Goal: Check status: Check status

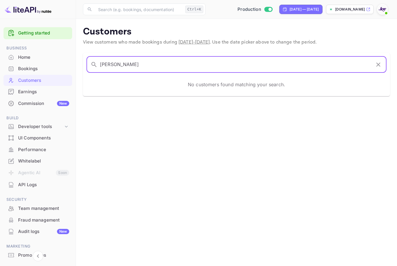
click at [42, 57] on div "Home" at bounding box center [43, 57] width 51 height 7
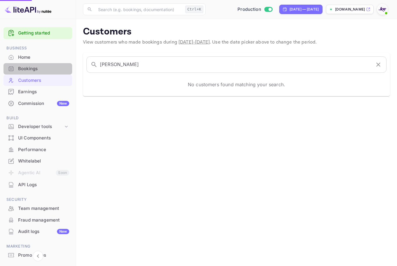
click at [41, 68] on div "Bookings" at bounding box center [43, 68] width 51 height 7
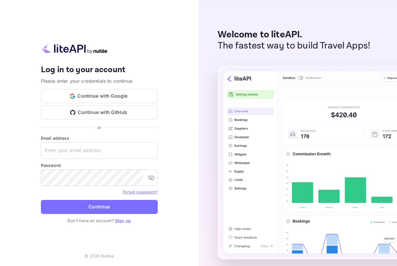
click at [99, 141] on div "Email address ​" at bounding box center [99, 147] width 117 height 24
click at [98, 145] on input "text" at bounding box center [99, 150] width 117 height 16
paste input "[EMAIL_ADDRESS][DOMAIN_NAME]"
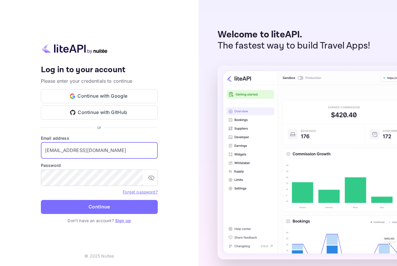
type input "[EMAIL_ADDRESS][DOMAIN_NAME]"
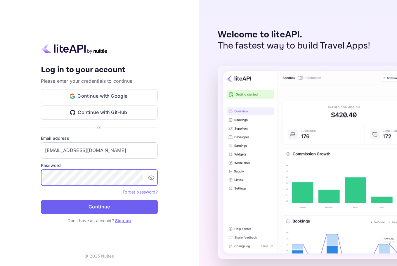
click at [109, 212] on button "Continue" at bounding box center [99, 207] width 117 height 14
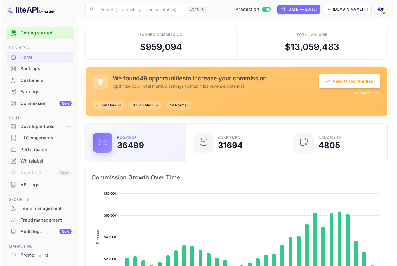
scroll to position [91, 93]
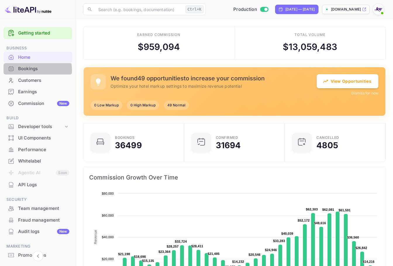
click at [32, 70] on div "Bookings" at bounding box center [43, 68] width 51 height 7
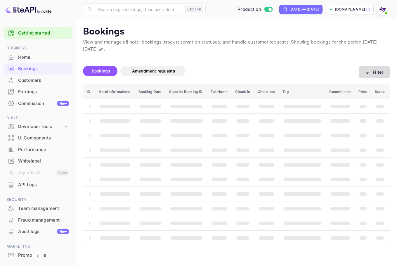
click at [388, 76] on button "Filter" at bounding box center [374, 72] width 31 height 12
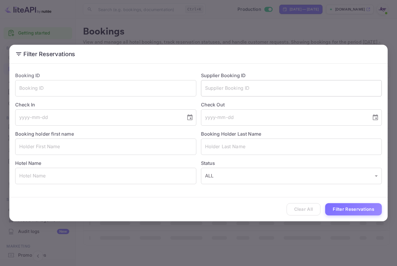
click at [247, 89] on input "text" at bounding box center [291, 88] width 181 height 16
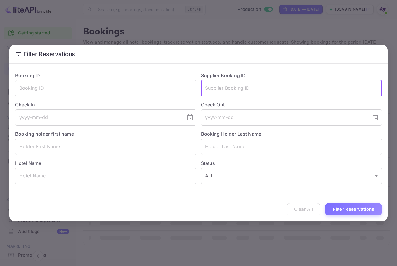
paste input "9208739"
type input "9208739"
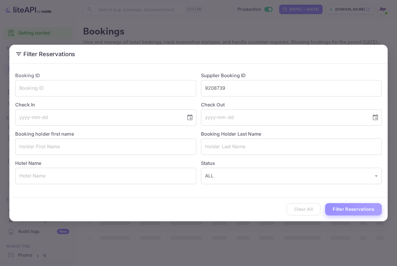
click at [358, 208] on button "Filter Reservations" at bounding box center [353, 209] width 57 height 13
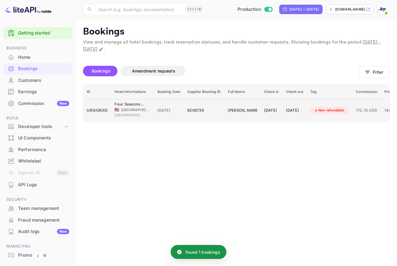
click at [262, 108] on td "[DATE]" at bounding box center [272, 110] width 22 height 23
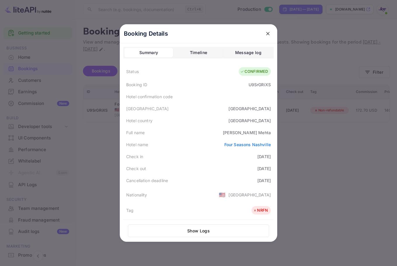
click at [268, 33] on icon "close" at bounding box center [268, 34] width 6 height 6
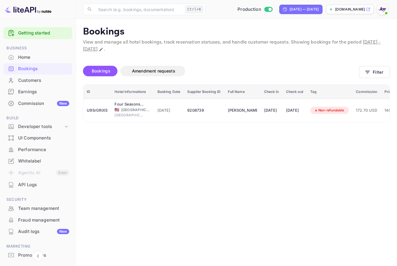
click at [36, 81] on div "Customers" at bounding box center [43, 80] width 51 height 7
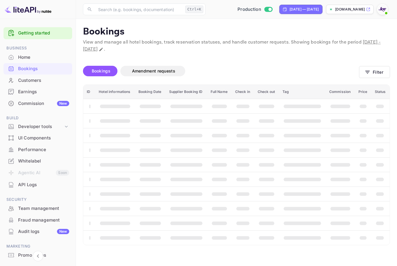
click at [38, 80] on div "Customers" at bounding box center [43, 80] width 51 height 7
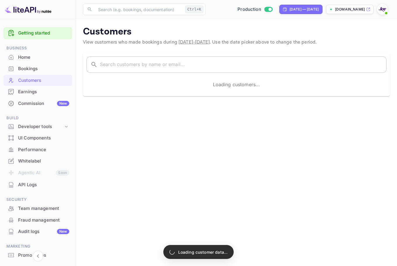
click at [170, 70] on input "text" at bounding box center [243, 64] width 287 height 16
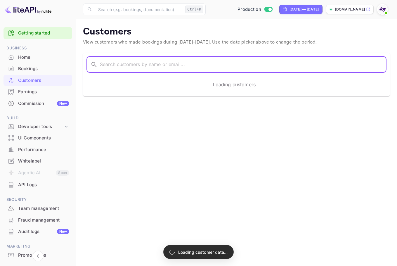
paste input "[PERSON_NAME]"
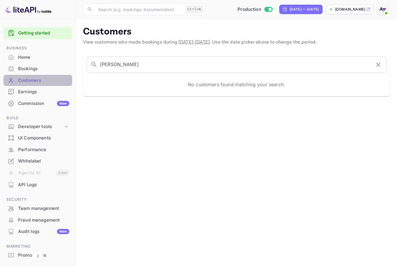
click at [53, 81] on div "Customers" at bounding box center [43, 80] width 51 height 7
click at [120, 64] on input "[PERSON_NAME]" at bounding box center [235, 64] width 271 height 16
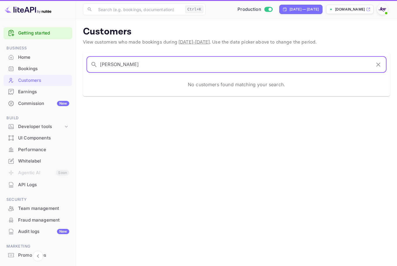
click at [125, 63] on input "[PERSON_NAME]" at bounding box center [235, 64] width 271 height 16
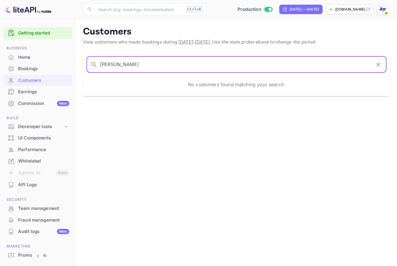
click at [125, 63] on input "[PERSON_NAME]" at bounding box center [235, 64] width 271 height 16
paste input "[PERSON_NAME]"
type input "[PERSON_NAME]"
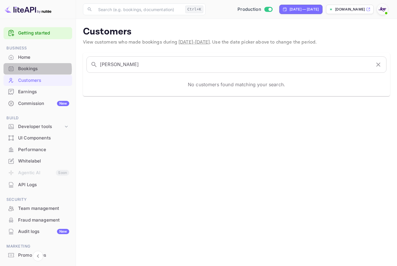
click at [37, 69] on div "Bookings" at bounding box center [43, 68] width 51 height 7
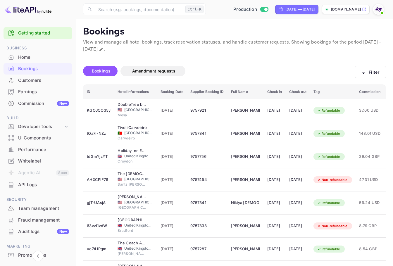
click at [32, 66] on div "Bookings" at bounding box center [43, 68] width 51 height 7
click at [371, 77] on button "Filter" at bounding box center [370, 72] width 31 height 12
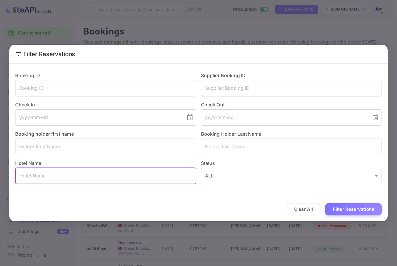
click at [43, 178] on input "text" at bounding box center [105, 176] width 181 height 16
paste input "comfort inn in [GEOGRAPHIC_DATA] [GEOGRAPHIC_DATA]"
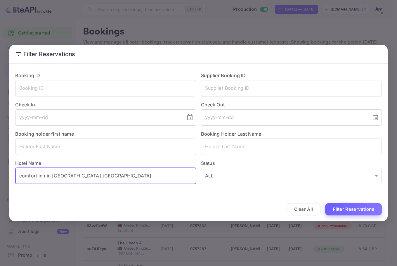
type input "comfort inn in [GEOGRAPHIC_DATA] [GEOGRAPHIC_DATA]"
click at [348, 209] on button "Filter Reservations" at bounding box center [353, 209] width 57 height 13
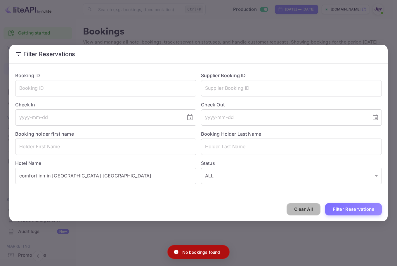
click at [312, 207] on button "Clear All" at bounding box center [304, 209] width 34 height 13
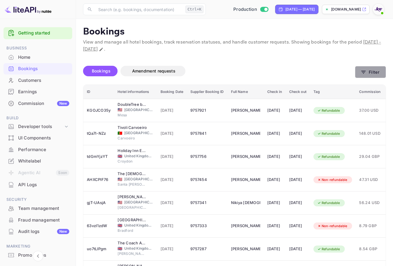
click at [368, 71] on button "Filter" at bounding box center [370, 72] width 31 height 12
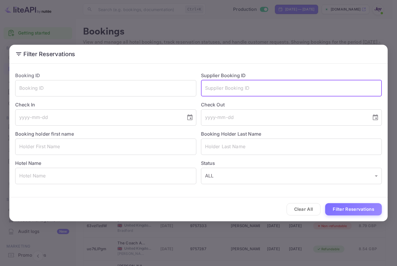
click at [239, 90] on input "text" at bounding box center [291, 88] width 181 height 16
paste input "9461415"
type input "9461415"
click at [346, 209] on button "Filter Reservations" at bounding box center [353, 209] width 57 height 13
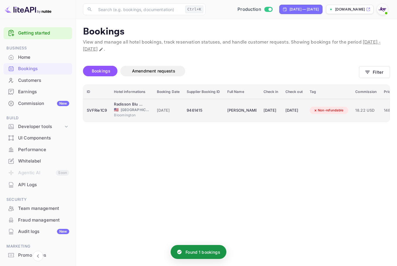
click at [240, 103] on td "[PERSON_NAME]" at bounding box center [242, 110] width 36 height 23
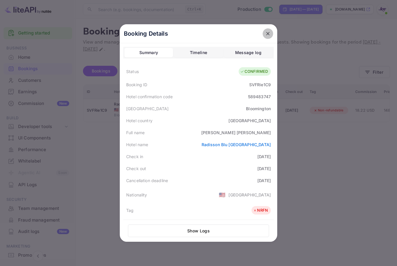
click at [267, 36] on icon "close" at bounding box center [268, 34] width 6 height 6
